Goal: Use online tool/utility: Utilize a website feature to perform a specific function

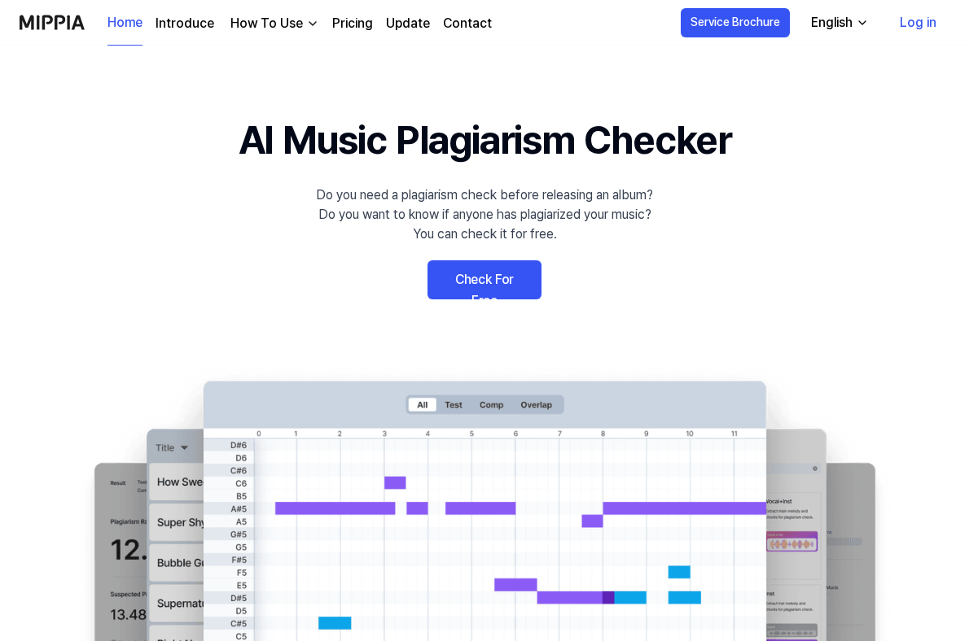
click at [913, 26] on link "Log in" at bounding box center [917, 23] width 63 height 46
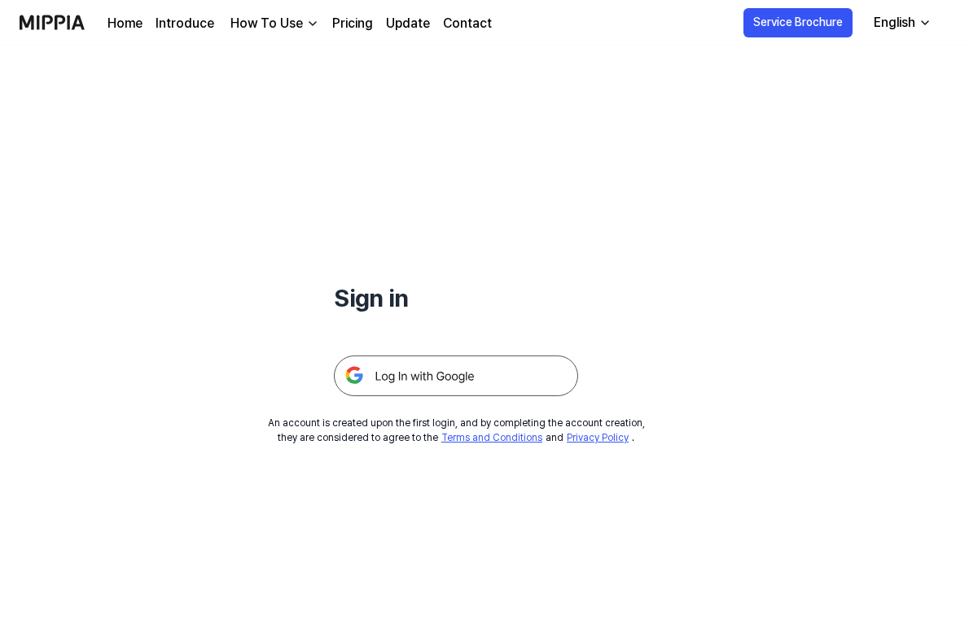
click at [444, 372] on img at bounding box center [456, 376] width 244 height 41
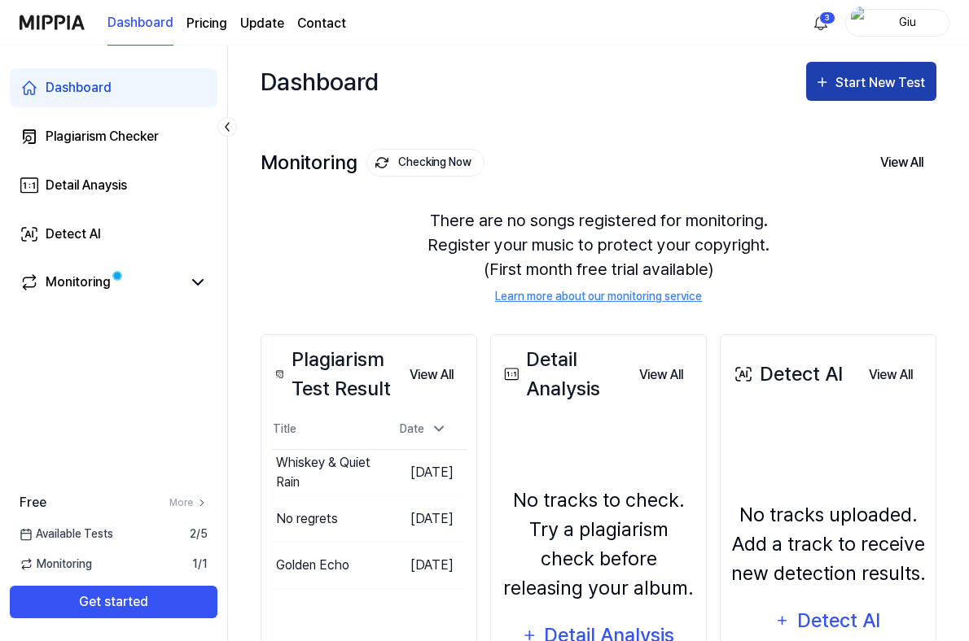
click at [838, 90] on div "Start New Test" at bounding box center [881, 82] width 93 height 21
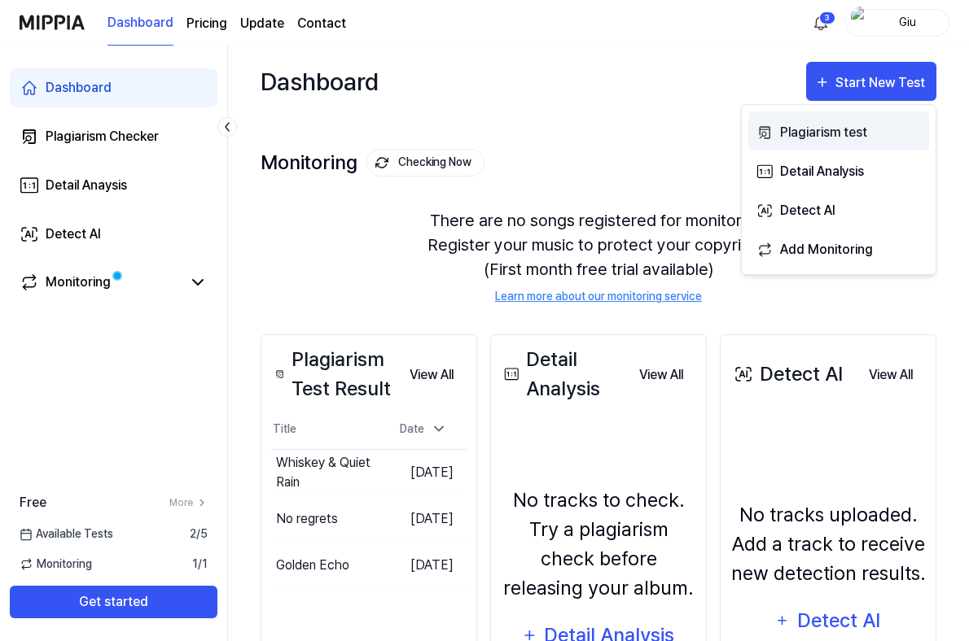
click at [856, 122] on div "Plagiarism test" at bounding box center [851, 132] width 142 height 21
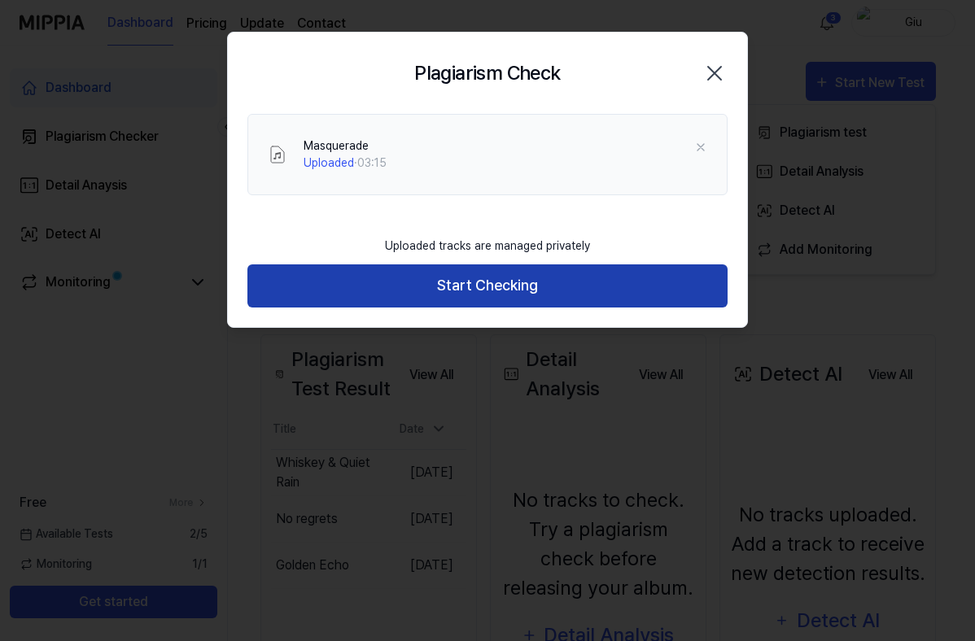
click at [488, 289] on button "Start Checking" at bounding box center [487, 286] width 480 height 43
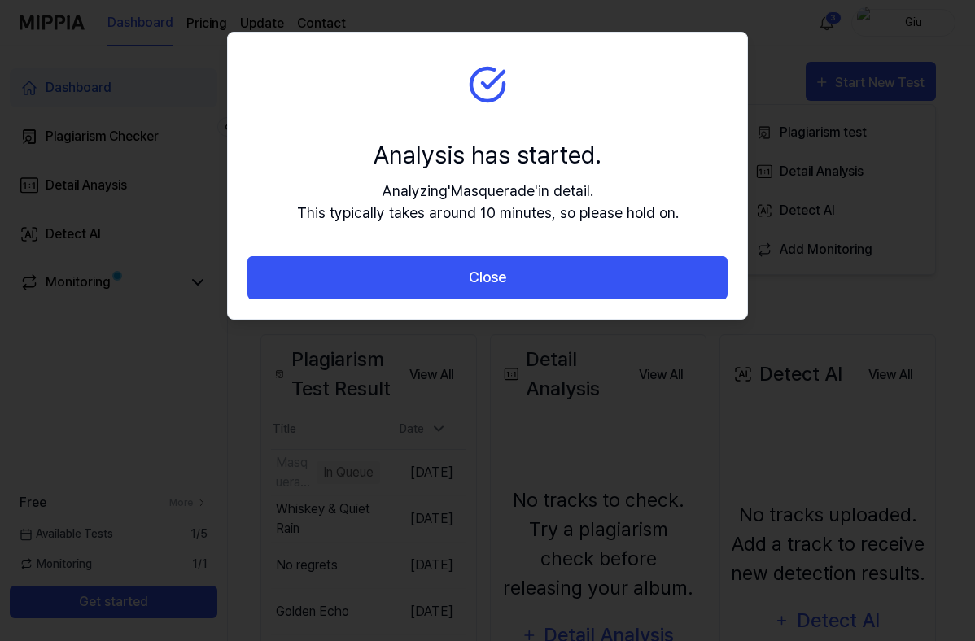
click at [488, 289] on button "Close" at bounding box center [487, 277] width 480 height 43
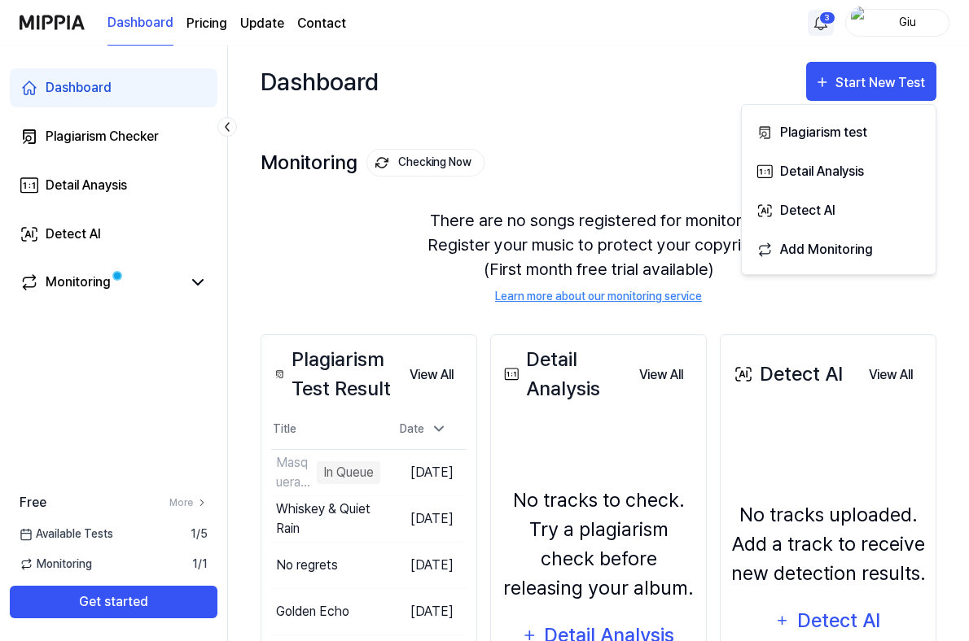
click at [824, 18] on html "Dashboard Pricing Update Contact 3 Giu Dashboard Plagiarism Checker Detail Anay…" at bounding box center [484, 320] width 969 height 641
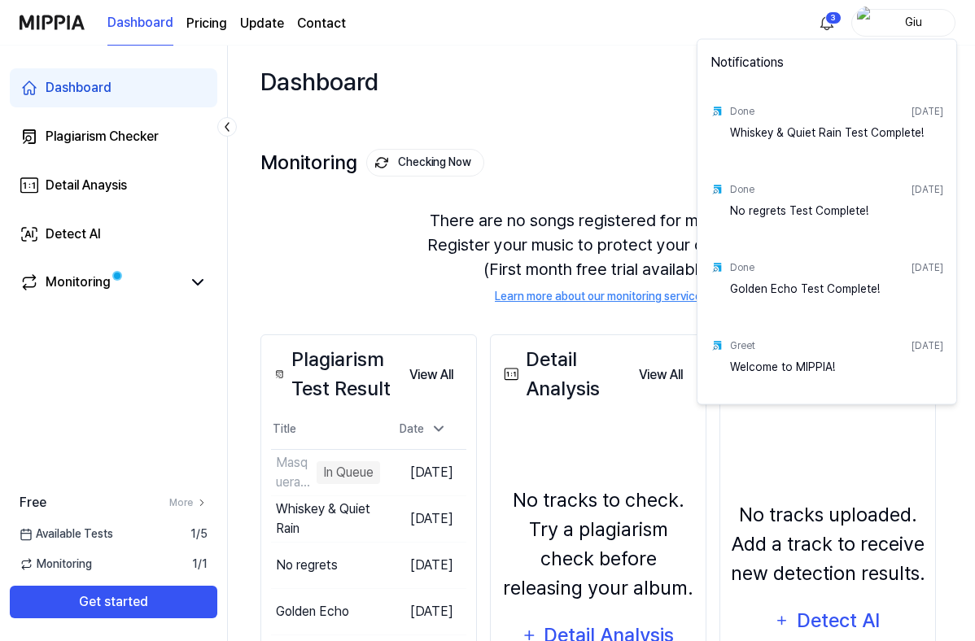
click at [830, 18] on html "Dashboard Pricing Update Contact 3 Giu Dashboard Plagiarism Checker Detail Anay…" at bounding box center [487, 320] width 975 height 641
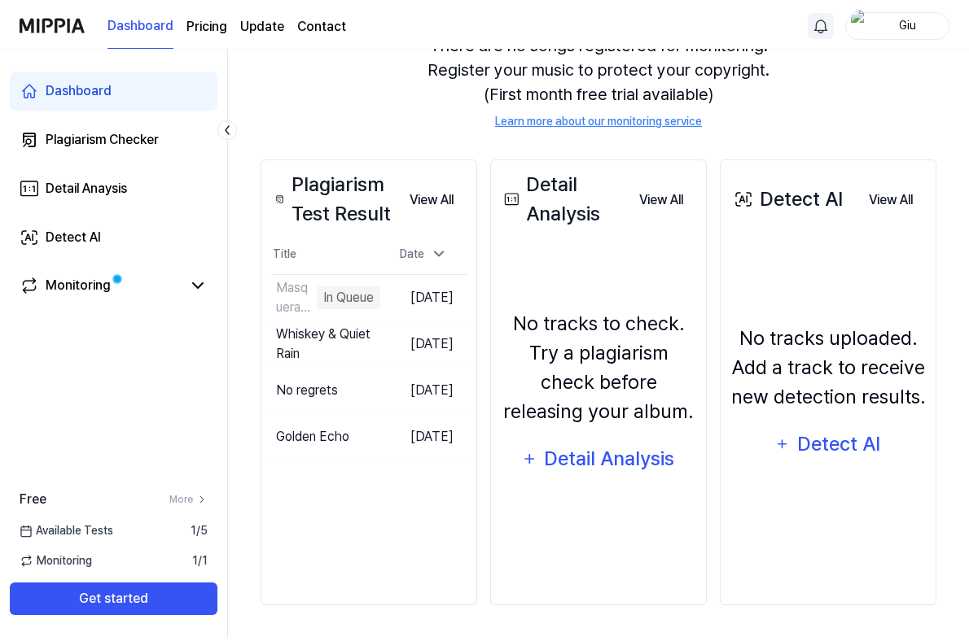
scroll to position [175, 0]
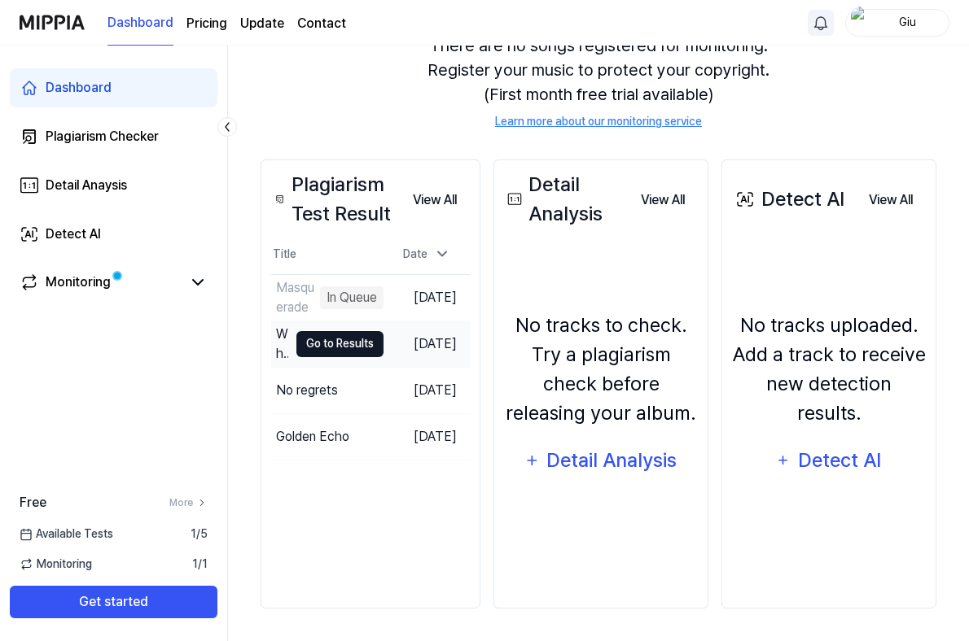
click at [326, 347] on button "Go to Results" at bounding box center [339, 344] width 87 height 26
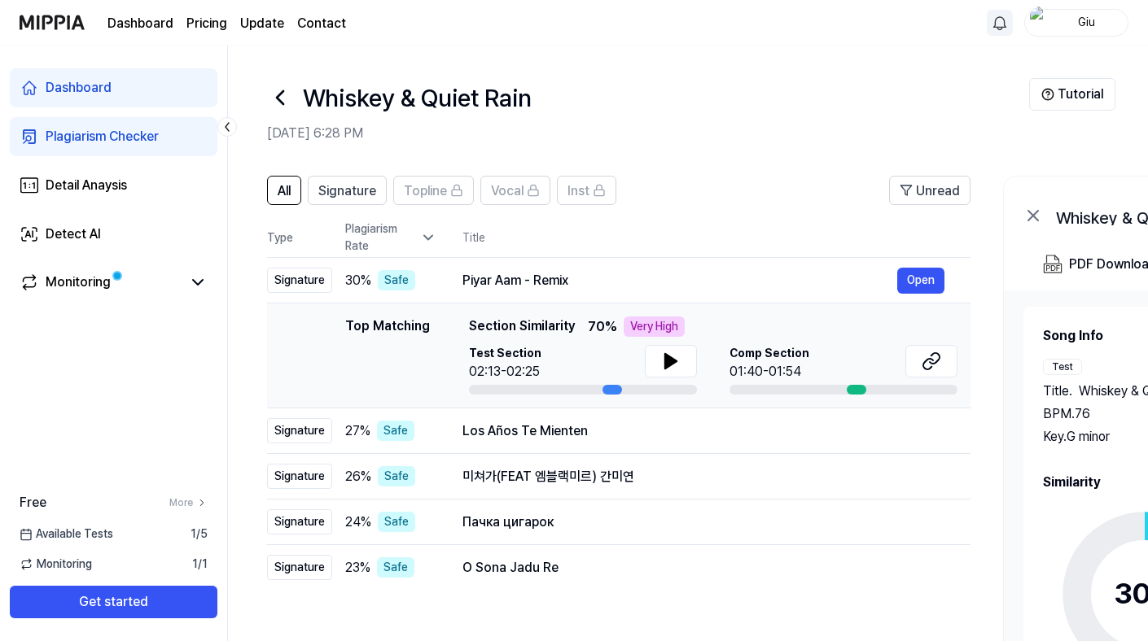
click at [422, 237] on icon at bounding box center [428, 238] width 16 height 16
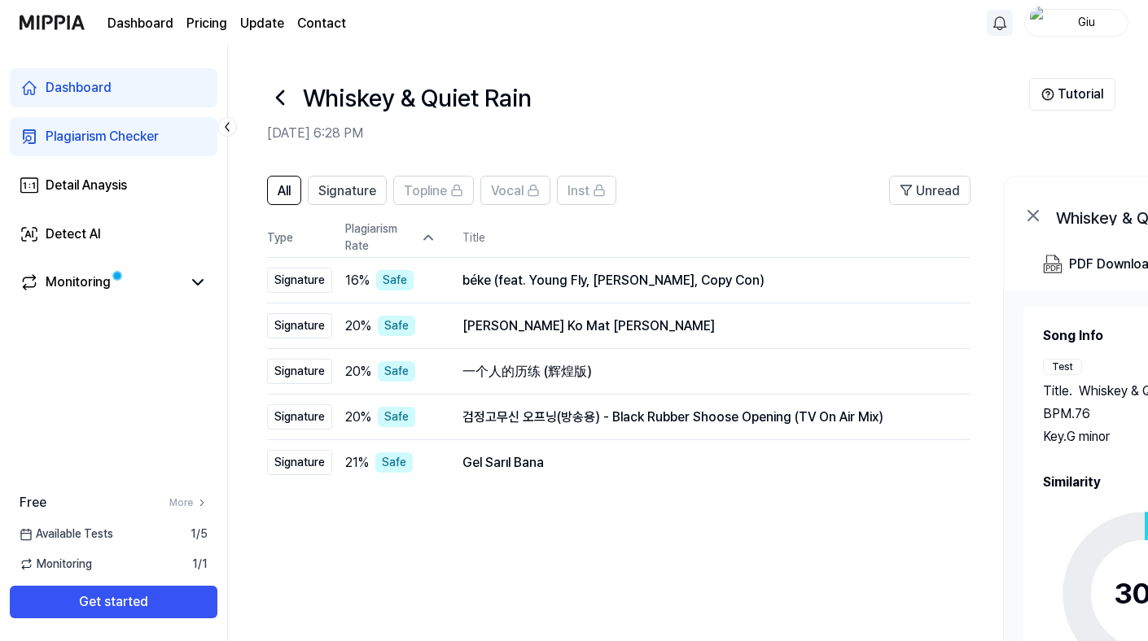
click at [276, 99] on icon at bounding box center [280, 98] width 26 height 26
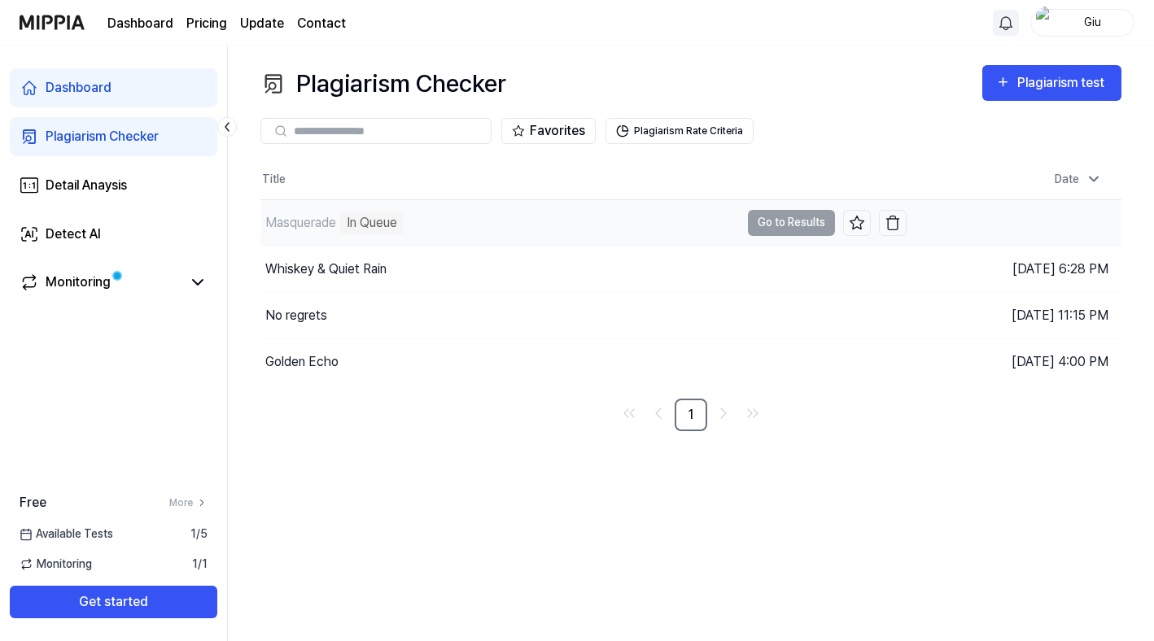
click at [297, 227] on div "Masquerade" at bounding box center [300, 223] width 71 height 20
click at [786, 226] on td "Masquerade In Queue Go to Results" at bounding box center [583, 223] width 646 height 46
